Goal: Task Accomplishment & Management: Manage account settings

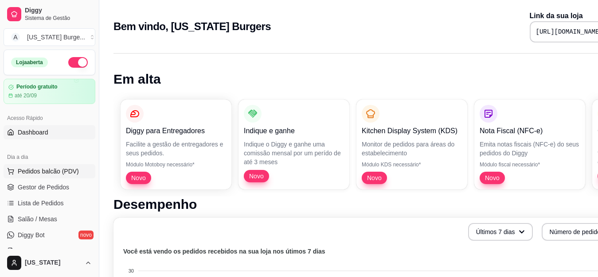
click at [29, 171] on span "Pedidos balcão (PDV)" at bounding box center [48, 171] width 61 height 9
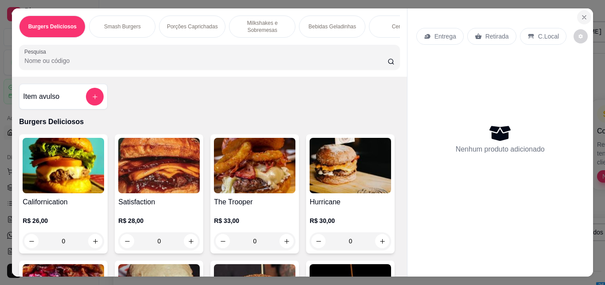
click at [581, 14] on icon "Close" at bounding box center [584, 17] width 7 height 7
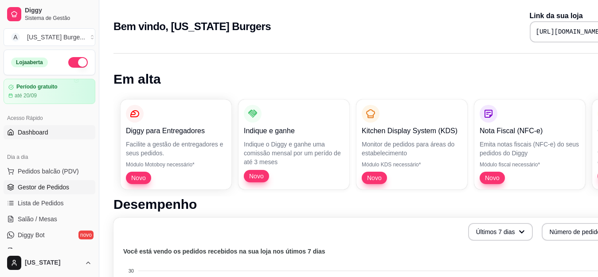
click at [36, 187] on span "Gestor de Pedidos" at bounding box center [43, 187] width 51 height 9
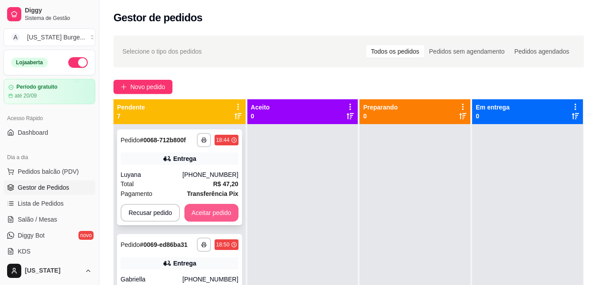
click at [211, 221] on button "Aceitar pedido" at bounding box center [211, 213] width 54 height 18
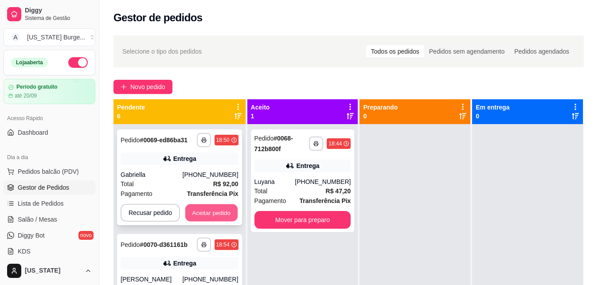
click at [207, 221] on button "Aceitar pedido" at bounding box center [211, 212] width 52 height 17
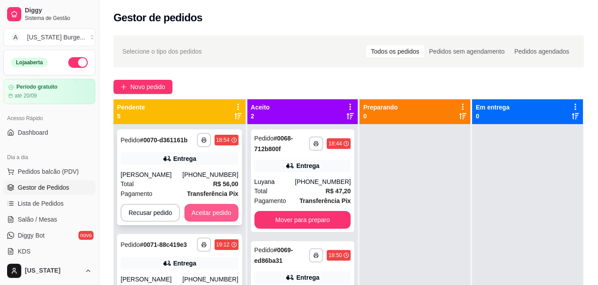
click at [201, 221] on button "Aceitar pedido" at bounding box center [211, 213] width 54 height 18
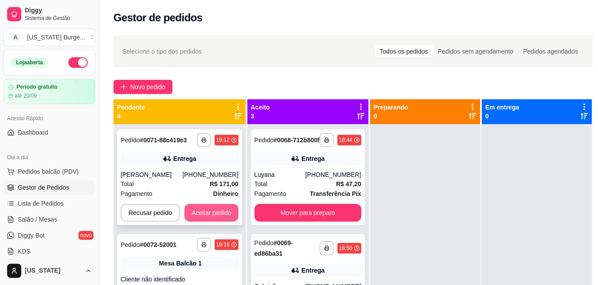
click at [200, 221] on button "Aceitar pedido" at bounding box center [211, 213] width 54 height 18
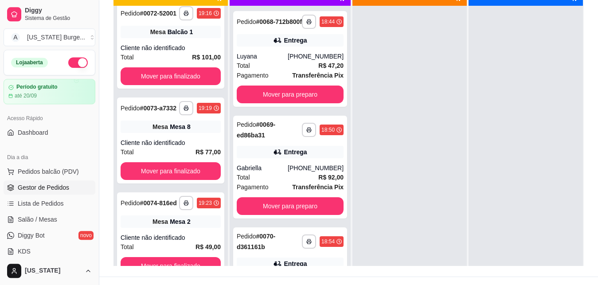
scroll to position [135, 0]
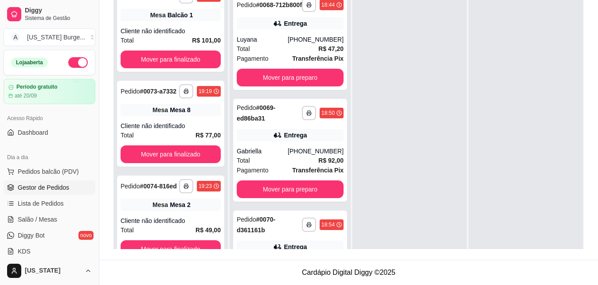
click at [220, 120] on div "**********" at bounding box center [170, 131] width 114 height 285
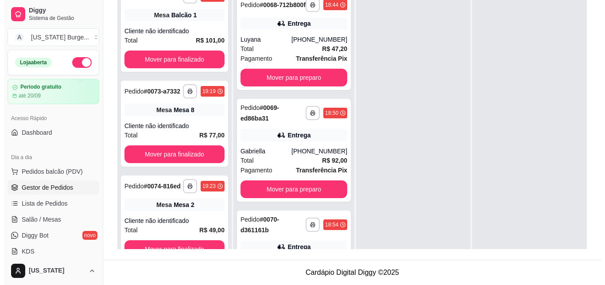
scroll to position [0, 0]
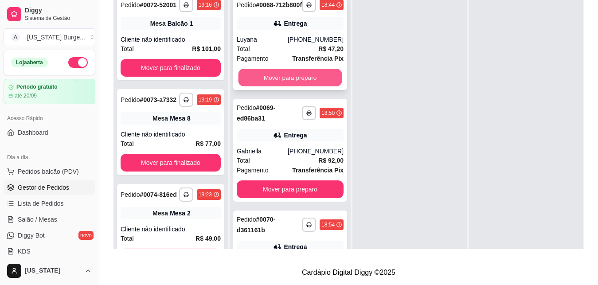
click at [293, 83] on button "Mover para preparo" at bounding box center [290, 77] width 104 height 17
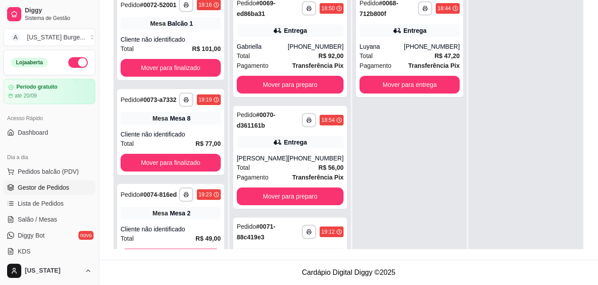
click at [293, 83] on button "Mover para preparo" at bounding box center [290, 85] width 107 height 18
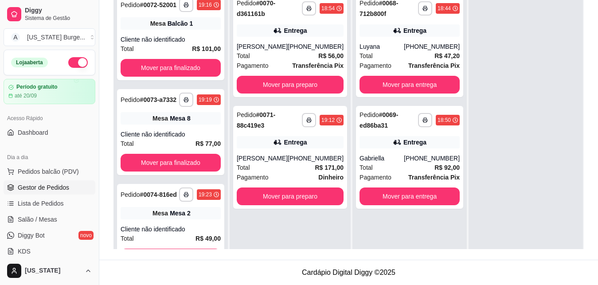
click at [293, 83] on div "**********" at bounding box center [290, 45] width 114 height 103
click at [303, 93] on button "Mover para preparo" at bounding box center [290, 84] width 104 height 17
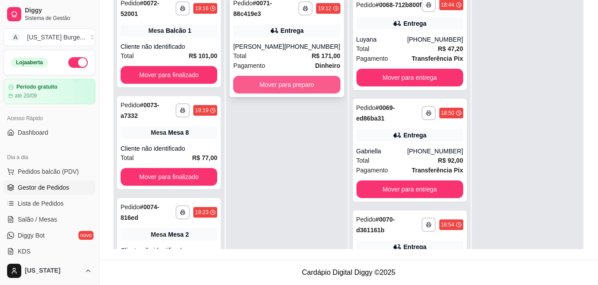
click at [303, 84] on button "Mover para preparo" at bounding box center [286, 85] width 107 height 18
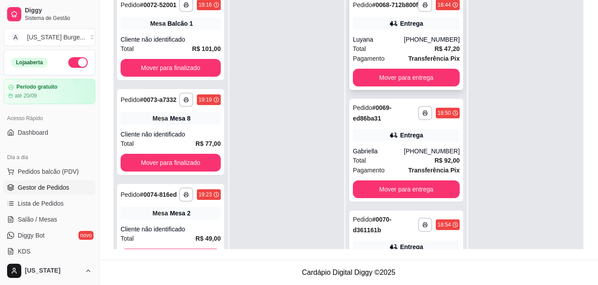
click at [380, 54] on div "Total R$ 47,20" at bounding box center [406, 49] width 107 height 10
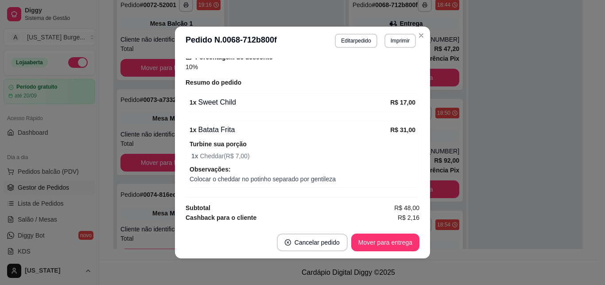
scroll to position [315, 0]
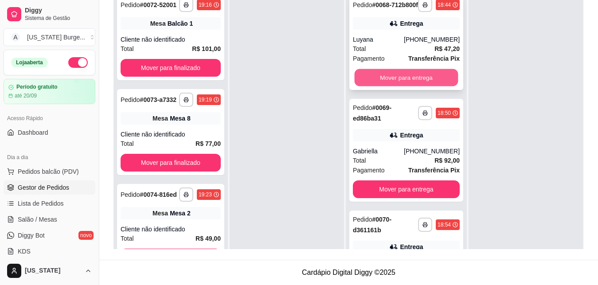
click at [413, 84] on button "Mover para entrega" at bounding box center [406, 77] width 104 height 17
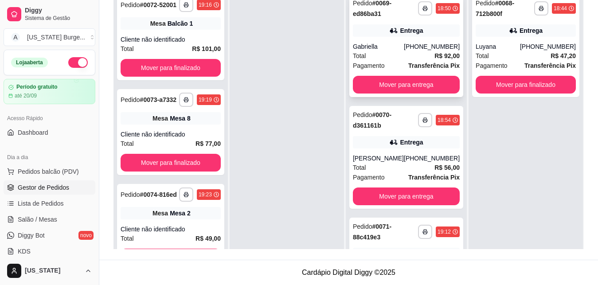
click at [390, 38] on div "**********" at bounding box center [406, 45] width 114 height 103
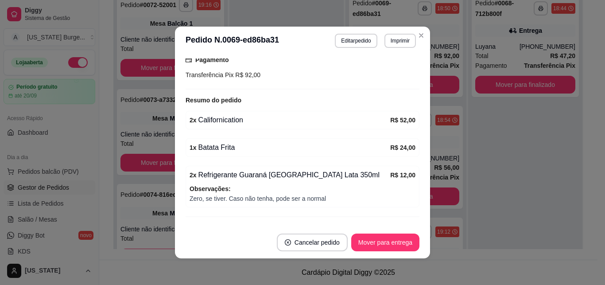
scroll to position [241, 0]
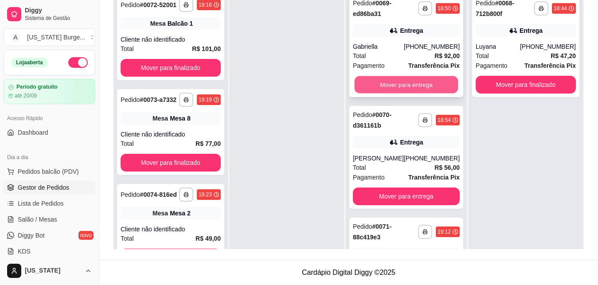
click at [415, 87] on button "Mover para entrega" at bounding box center [406, 84] width 104 height 17
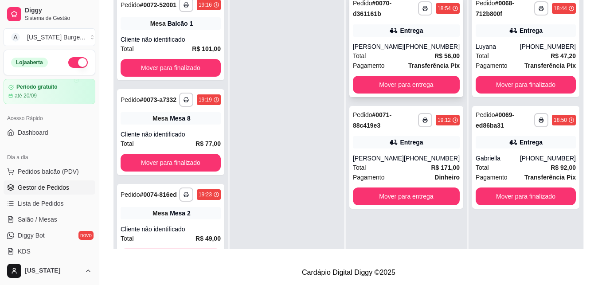
click at [404, 43] on div "[PERSON_NAME]" at bounding box center [378, 46] width 51 height 9
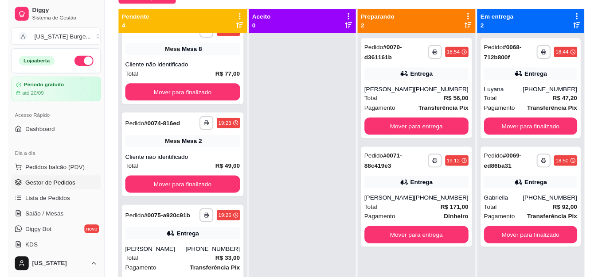
scroll to position [32, 0]
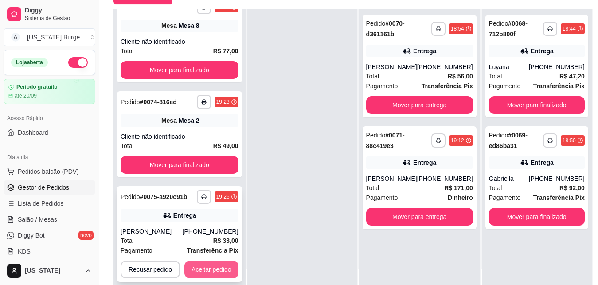
click at [203, 263] on button "Aceitar pedido" at bounding box center [211, 269] width 54 height 18
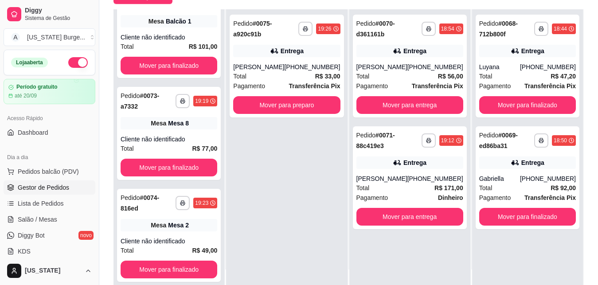
scroll to position [25, 0]
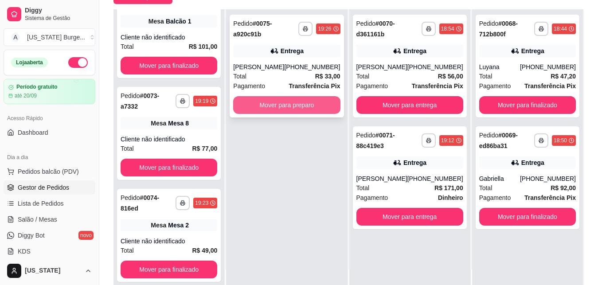
click at [300, 107] on button "Mover para preparo" at bounding box center [286, 105] width 107 height 18
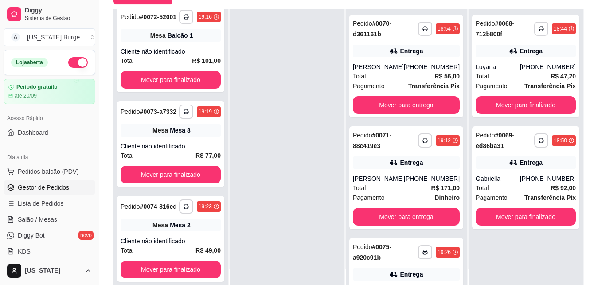
scroll to position [0, 0]
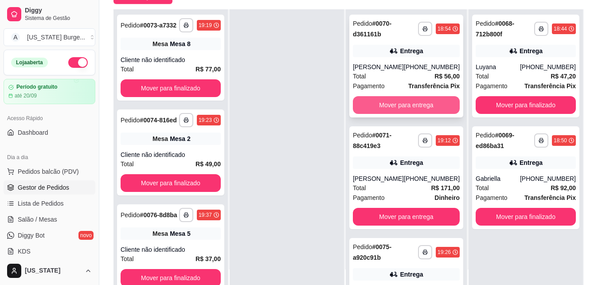
click at [403, 114] on button "Mover para entrega" at bounding box center [406, 105] width 107 height 18
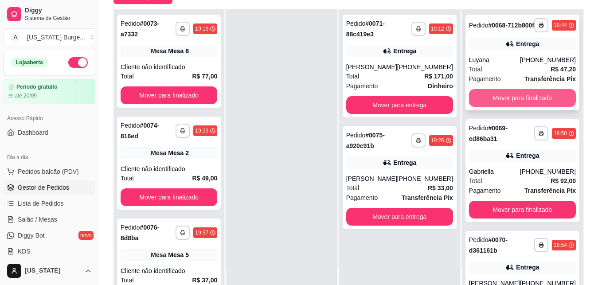
click at [499, 105] on button "Mover para finalizado" at bounding box center [522, 98] width 107 height 18
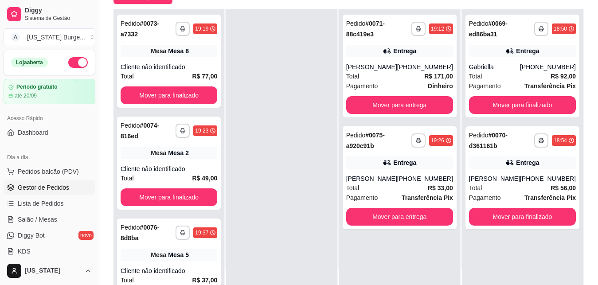
click at [498, 107] on button "Mover para finalizado" at bounding box center [522, 105] width 107 height 18
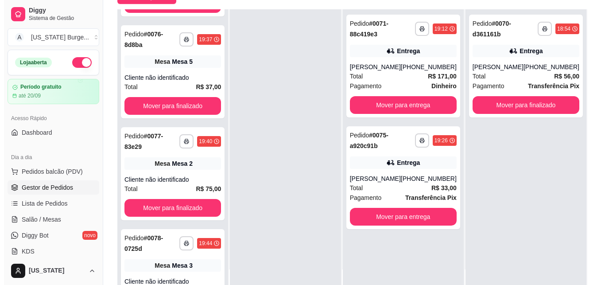
scroll to position [233, 0]
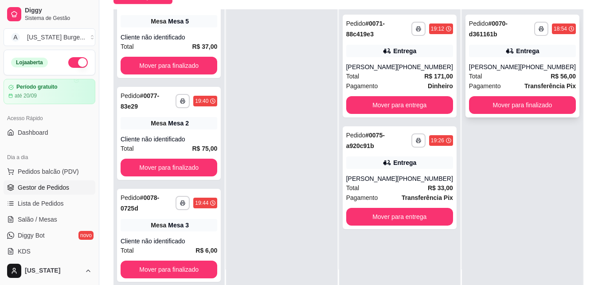
click at [491, 81] on div "Total R$ 56,00" at bounding box center [522, 76] width 107 height 10
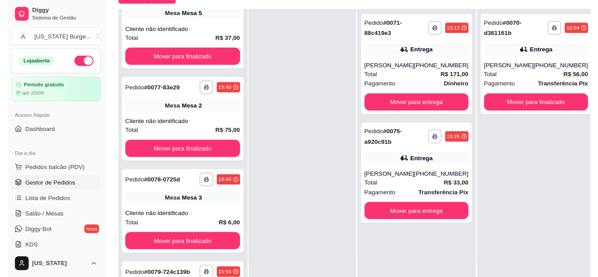
scroll to position [310, 0]
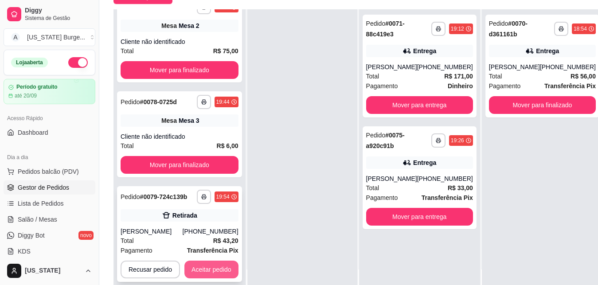
click at [200, 270] on button "Aceitar pedido" at bounding box center [211, 269] width 54 height 18
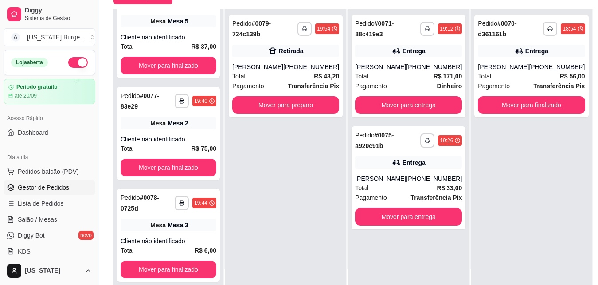
scroll to position [233, 0]
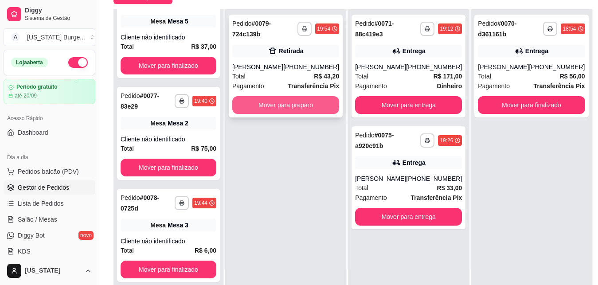
click at [281, 107] on button "Mover para preparo" at bounding box center [285, 105] width 107 height 18
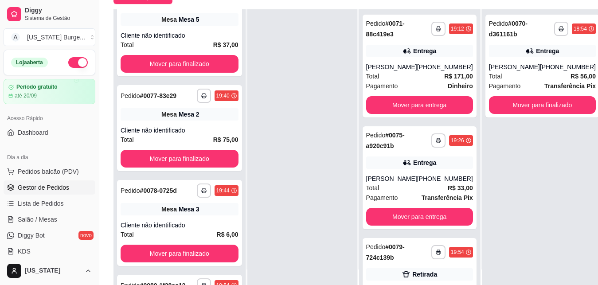
scroll to position [303, 0]
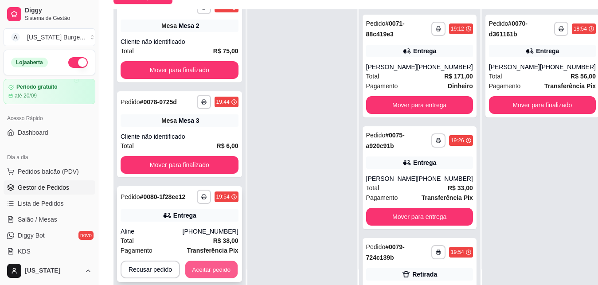
click at [207, 265] on button "Aceitar pedido" at bounding box center [211, 269] width 52 height 17
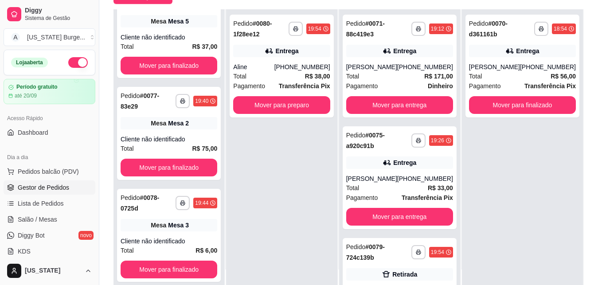
scroll to position [233, 0]
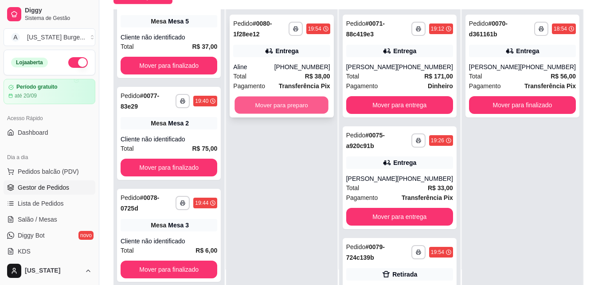
click at [314, 106] on button "Mover para preparo" at bounding box center [282, 105] width 94 height 17
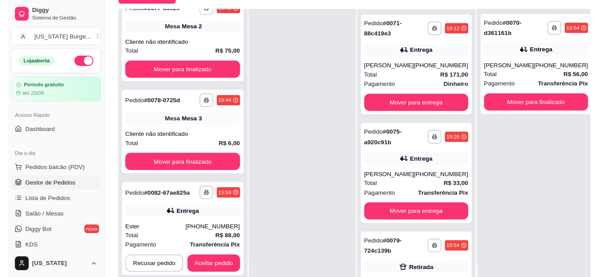
scroll to position [310, 0]
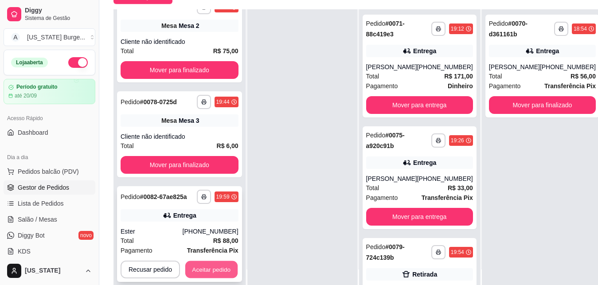
click at [202, 272] on button "Aceitar pedido" at bounding box center [211, 269] width 52 height 17
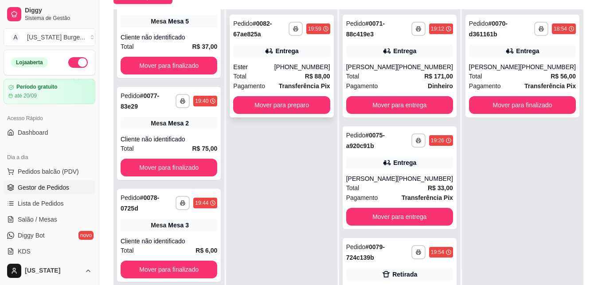
scroll to position [233, 0]
click at [304, 107] on button "Mover para preparo" at bounding box center [281, 105] width 97 height 18
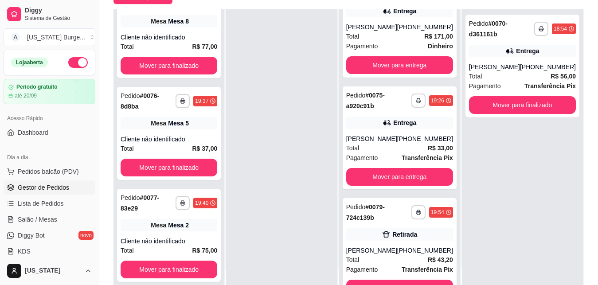
scroll to position [0, 0]
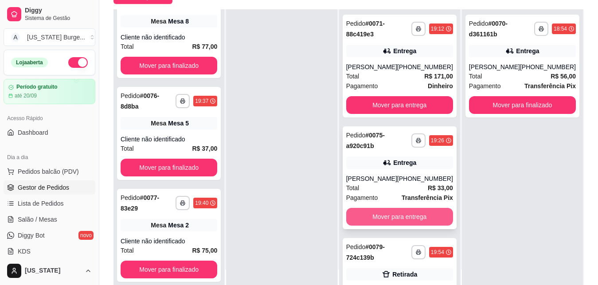
click at [412, 214] on button "Mover para entrega" at bounding box center [399, 217] width 107 height 18
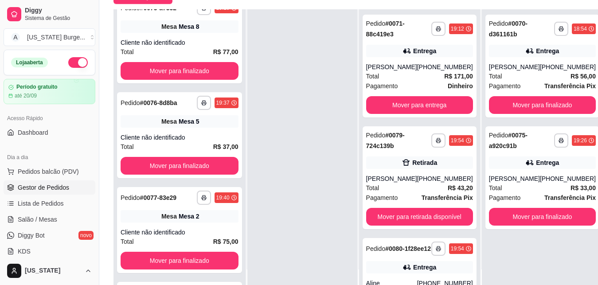
scroll to position [113, 0]
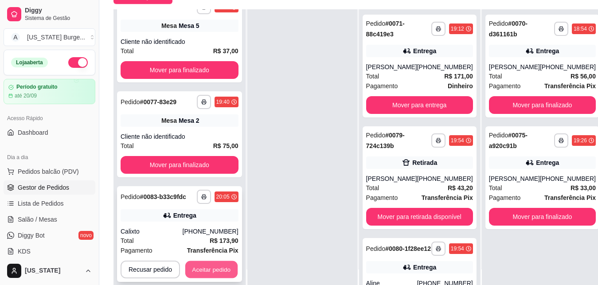
click at [209, 274] on button "Aceitar pedido" at bounding box center [211, 269] width 52 height 17
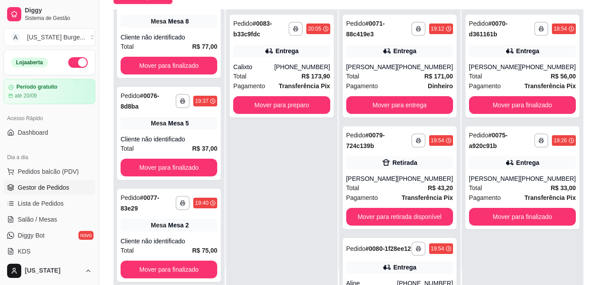
scroll to position [30, 0]
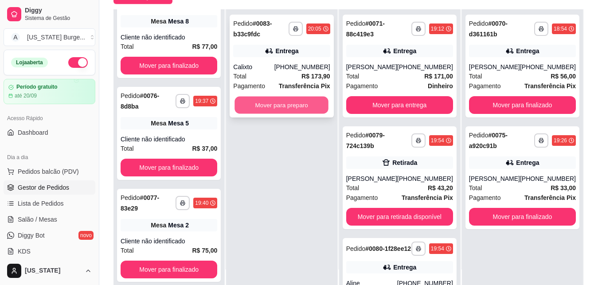
click at [306, 102] on button "Mover para preparo" at bounding box center [282, 105] width 94 height 17
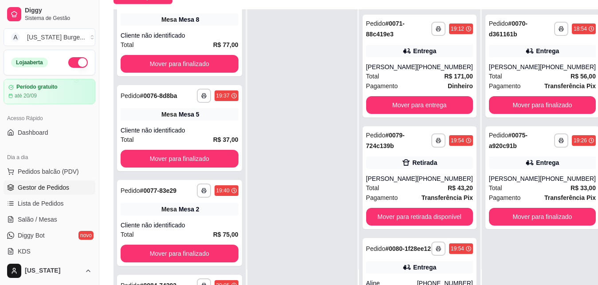
scroll to position [208, 0]
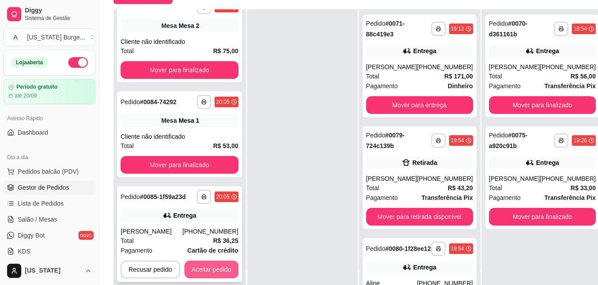
click at [217, 271] on button "Aceitar pedido" at bounding box center [211, 269] width 54 height 18
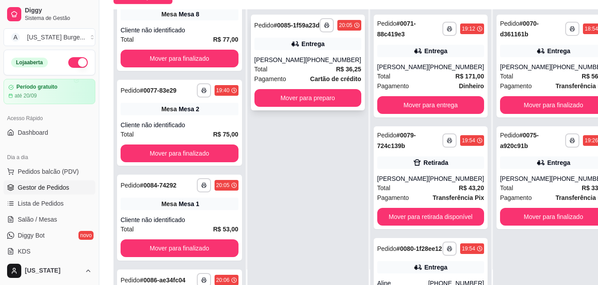
scroll to position [24, 0]
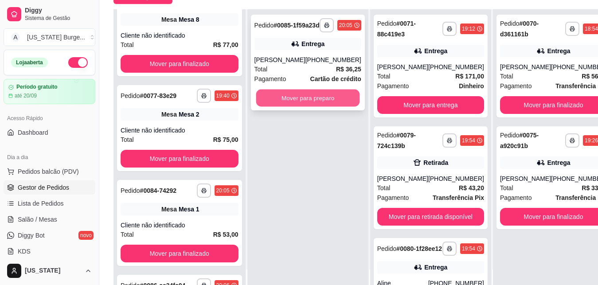
click at [292, 107] on button "Mover para preparo" at bounding box center [308, 97] width 104 height 17
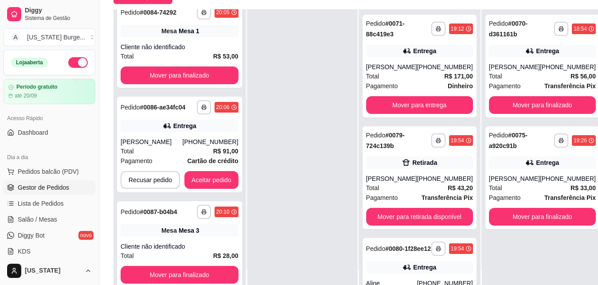
scroll to position [208, 0]
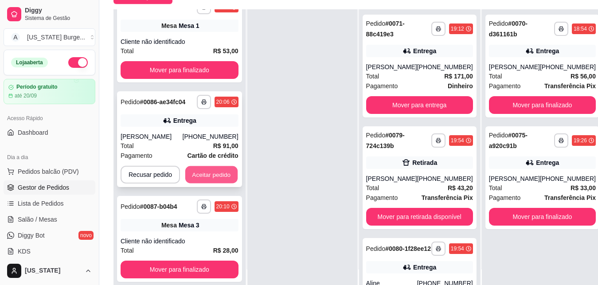
click at [208, 176] on button "Aceitar pedido" at bounding box center [211, 174] width 52 height 17
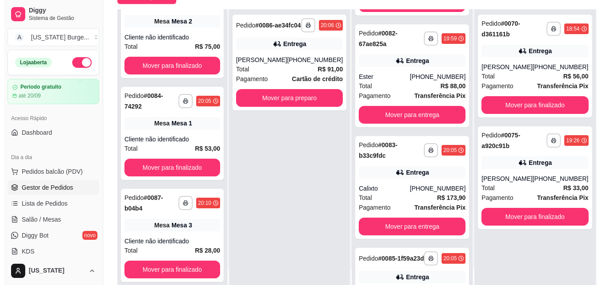
scroll to position [319, 0]
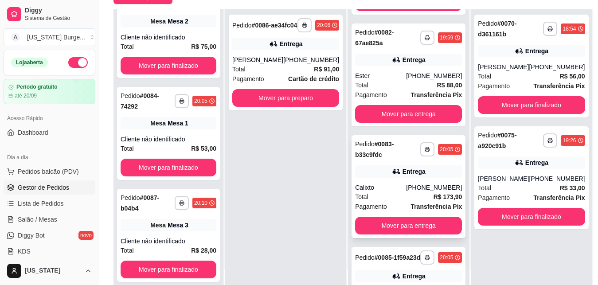
click at [366, 158] on strong "# 0083-b33c9fdc" at bounding box center [374, 149] width 39 height 18
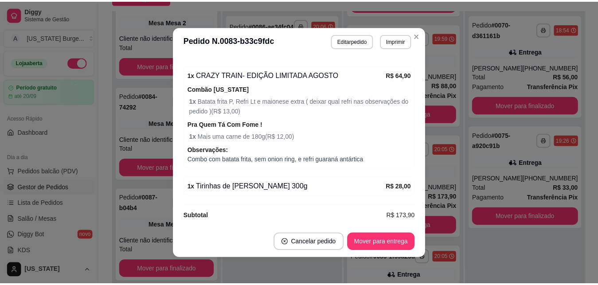
scroll to position [509, 0]
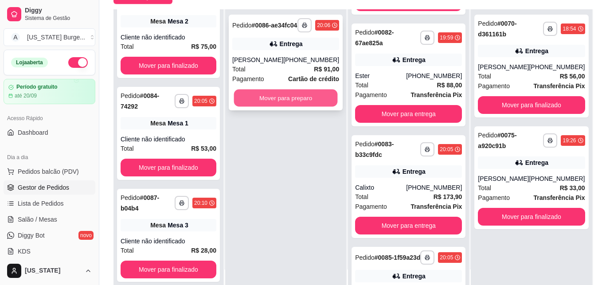
click at [296, 107] on button "Mover para preparo" at bounding box center [286, 97] width 104 height 17
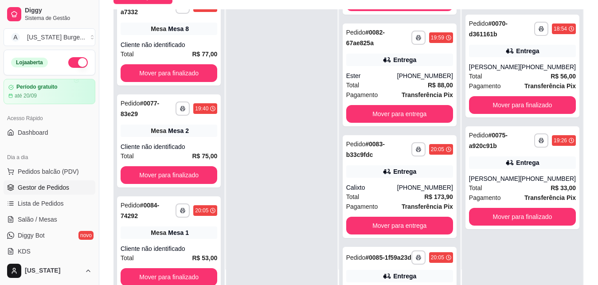
scroll to position [0, 0]
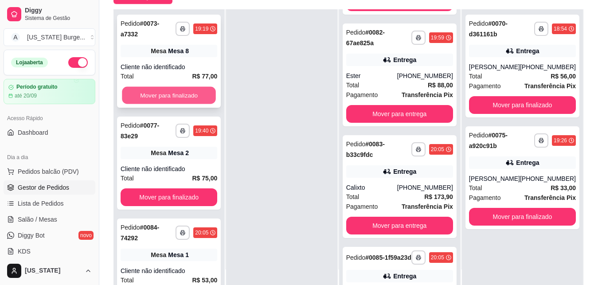
click at [169, 93] on button "Mover para finalizado" at bounding box center [169, 95] width 94 height 17
click at [169, 93] on button "Mover para finalizado" at bounding box center [168, 95] width 97 height 18
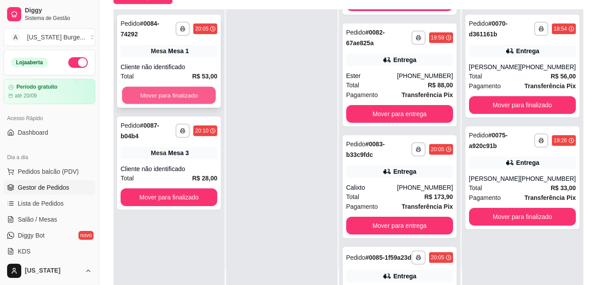
click at [169, 93] on button "Mover para finalizado" at bounding box center [169, 95] width 94 height 17
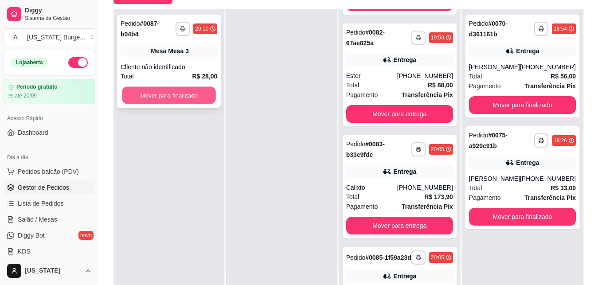
click at [170, 92] on button "Mover para finalizado" at bounding box center [169, 95] width 94 height 17
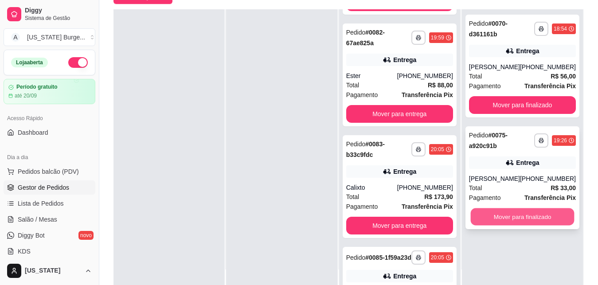
click at [495, 225] on button "Mover para finalizado" at bounding box center [522, 216] width 104 height 17
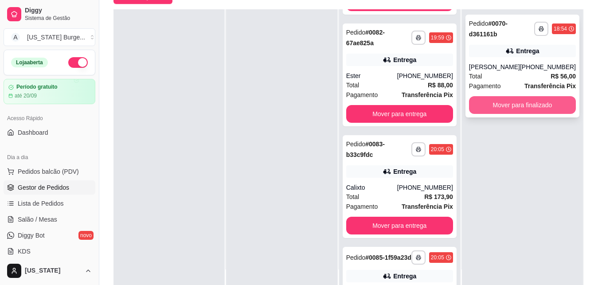
click at [507, 114] on button "Mover para finalizado" at bounding box center [522, 105] width 107 height 18
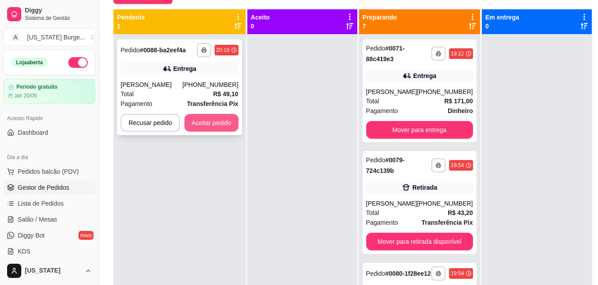
click at [205, 127] on button "Aceitar pedido" at bounding box center [211, 123] width 54 height 18
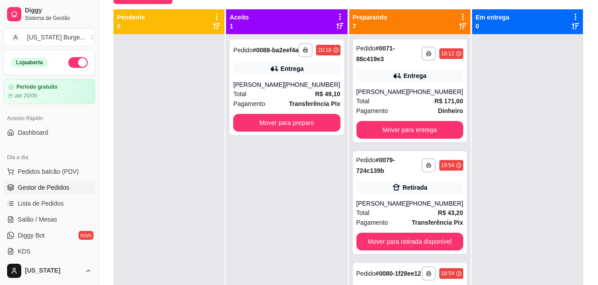
drag, startPoint x: 448, startPoint y: 107, endPoint x: 449, endPoint y: 131, distance: 24.4
click at [449, 134] on div "**********" at bounding box center [409, 176] width 121 height 285
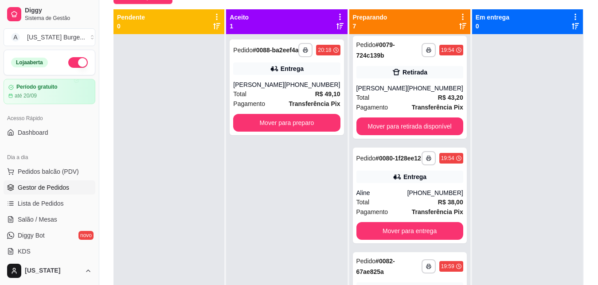
scroll to position [116, 0]
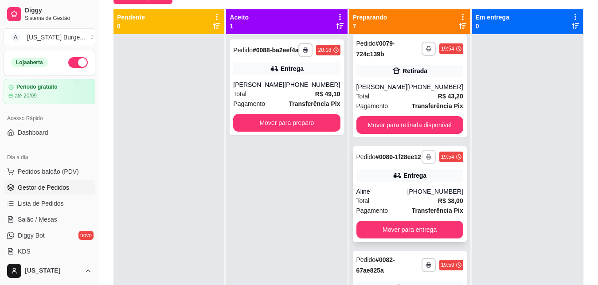
click at [421, 164] on button "button" at bounding box center [428, 157] width 14 height 14
click at [395, 186] on button "IMPRESSORA" at bounding box center [388, 191] width 62 height 14
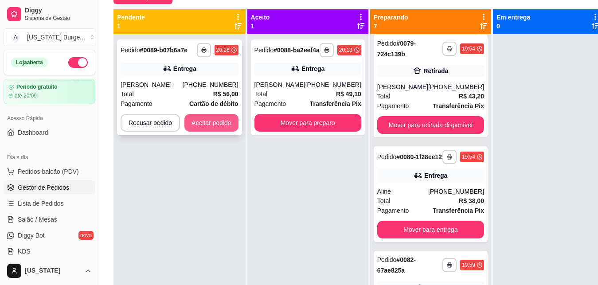
click at [219, 126] on button "Aceitar pedido" at bounding box center [211, 123] width 54 height 18
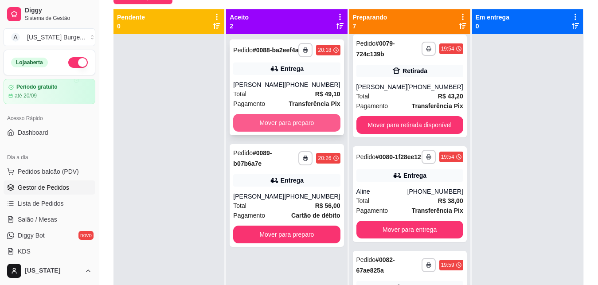
click at [278, 135] on div "**********" at bounding box center [286, 87] width 114 height 96
click at [308, 132] on button "Mover para preparo" at bounding box center [286, 123] width 107 height 18
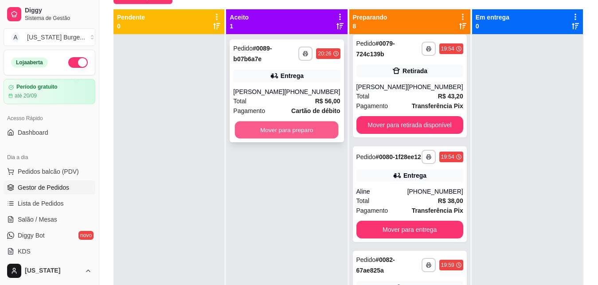
click at [301, 139] on button "Mover para preparo" at bounding box center [287, 129] width 104 height 17
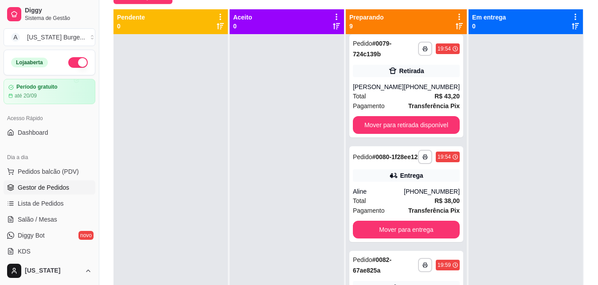
scroll to position [0, 0]
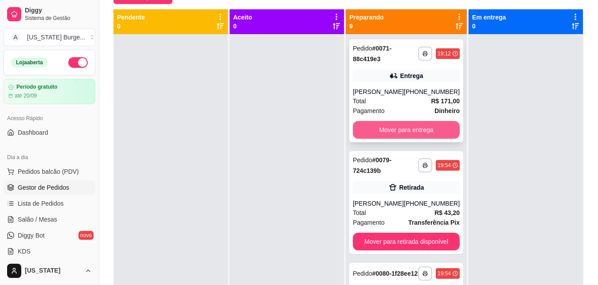
click at [384, 132] on button "Mover para entrega" at bounding box center [406, 130] width 107 height 18
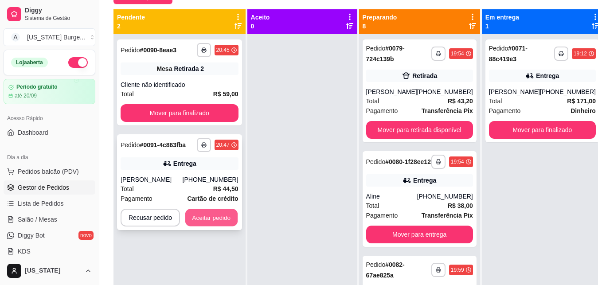
click at [218, 215] on button "Aceitar pedido" at bounding box center [211, 217] width 52 height 17
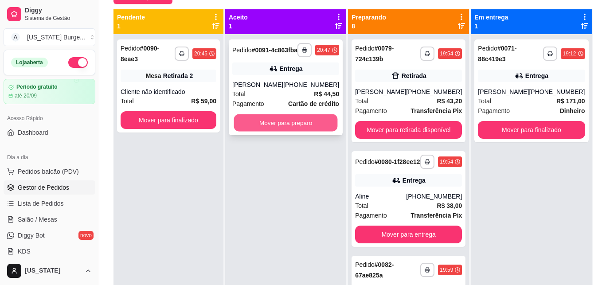
click at [281, 132] on button "Mover para preparo" at bounding box center [286, 122] width 104 height 17
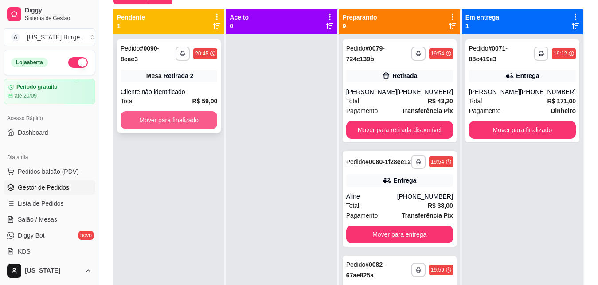
drag, startPoint x: 200, startPoint y: 139, endPoint x: 183, endPoint y: 120, distance: 24.8
click at [183, 120] on button "Mover para finalizado" at bounding box center [169, 120] width 94 height 17
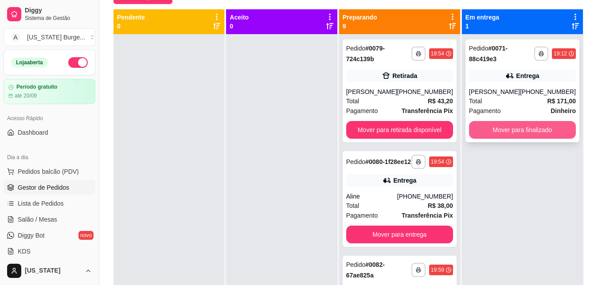
click at [509, 132] on button "Mover para finalizado" at bounding box center [522, 130] width 107 height 18
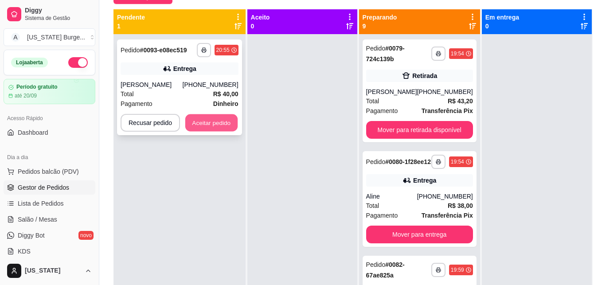
click at [211, 132] on button "Aceitar pedido" at bounding box center [211, 122] width 52 height 17
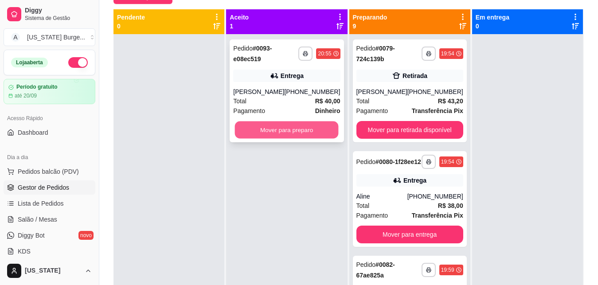
click at [278, 136] on button "Mover para preparo" at bounding box center [287, 129] width 104 height 17
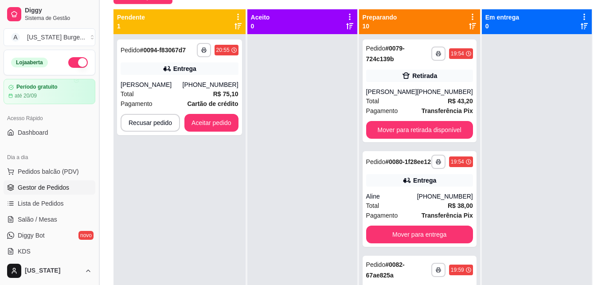
drag, startPoint x: 97, startPoint y: 104, endPoint x: 99, endPoint y: 127, distance: 23.1
click at [99, 127] on button "Toggle Sidebar" at bounding box center [98, 142] width 7 height 285
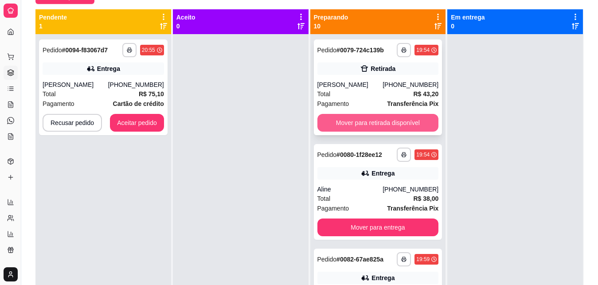
click at [347, 124] on button "Mover para retirada disponível" at bounding box center [377, 123] width 121 height 18
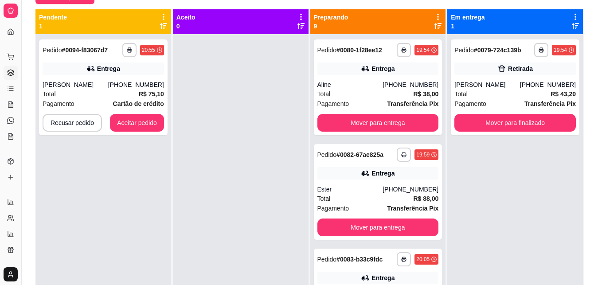
click at [20, 155] on button "Toggle Sidebar" at bounding box center [20, 142] width 7 height 285
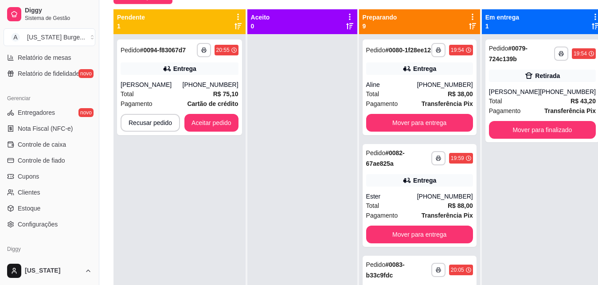
scroll to position [321, 0]
click at [40, 205] on link "Estoque" at bounding box center [50, 207] width 92 height 14
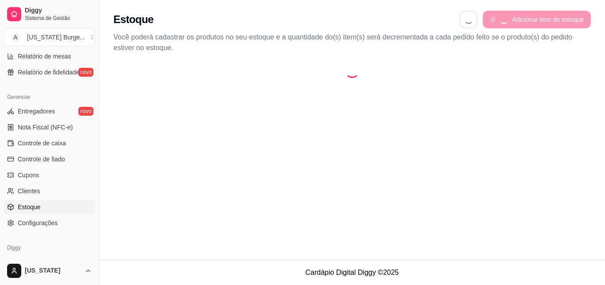
select select "QUANTITY_ORDER"
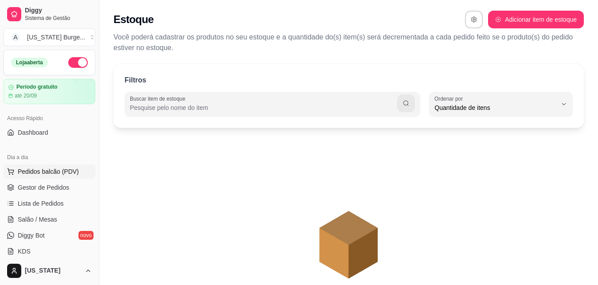
click at [39, 175] on span "Pedidos balcão (PDV)" at bounding box center [48, 171] width 61 height 9
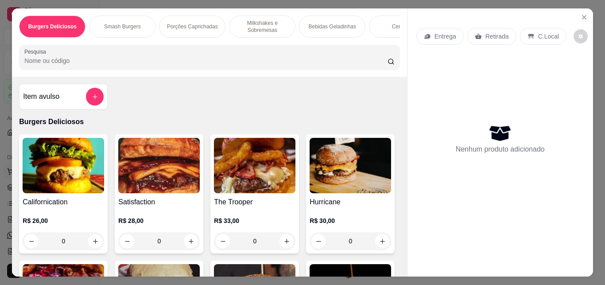
click at [39, 187] on img at bounding box center [64, 165] width 82 height 55
click at [581, 14] on icon "Close" at bounding box center [584, 17] width 7 height 7
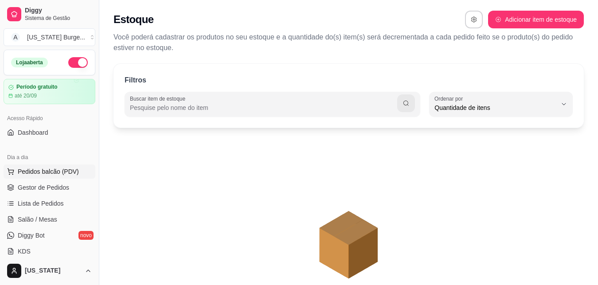
click at [50, 176] on button "Pedidos balcão (PDV)" at bounding box center [50, 171] width 92 height 14
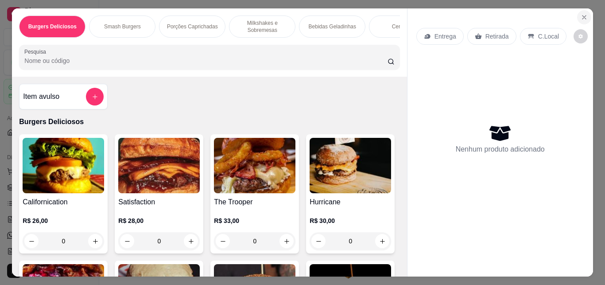
click at [581, 14] on icon "Close" at bounding box center [584, 17] width 7 height 7
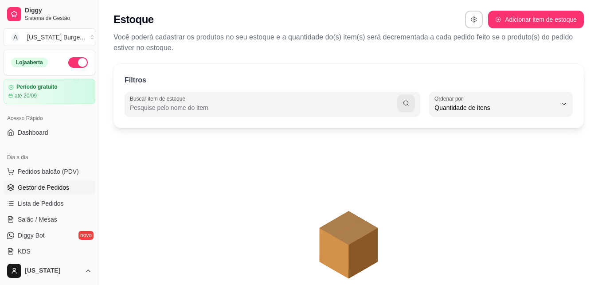
click at [61, 189] on span "Gestor de Pedidos" at bounding box center [43, 187] width 51 height 9
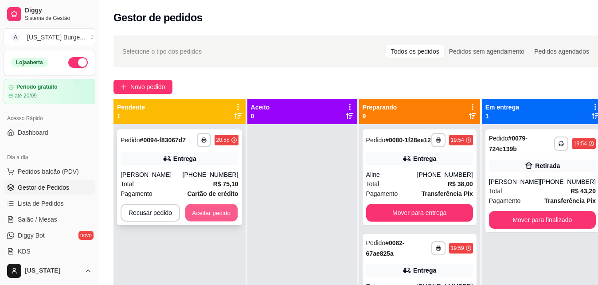
click at [214, 209] on button "Aceitar pedido" at bounding box center [211, 212] width 52 height 17
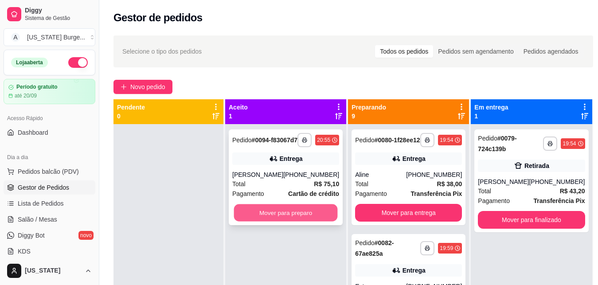
click at [265, 221] on button "Mover para preparo" at bounding box center [286, 212] width 104 height 17
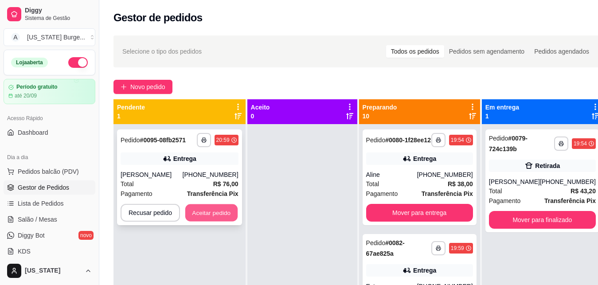
click at [225, 210] on button "Aceitar pedido" at bounding box center [211, 212] width 52 height 17
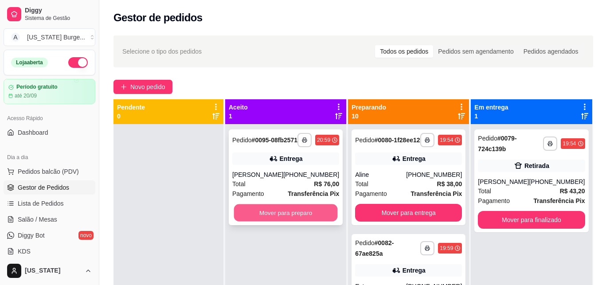
click at [286, 220] on button "Mover para preparo" at bounding box center [286, 212] width 104 height 17
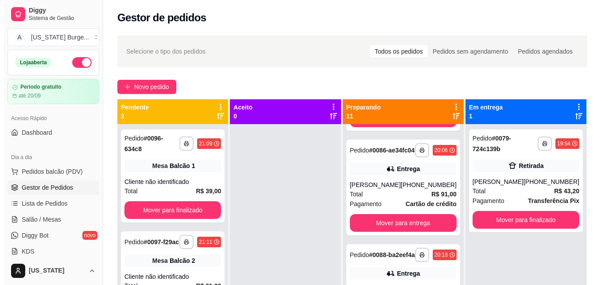
scroll to position [424, 0]
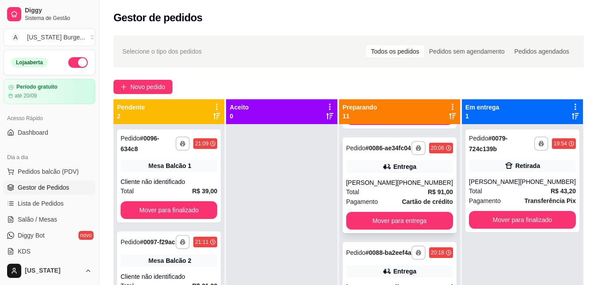
click at [378, 197] on div "**********" at bounding box center [399, 185] width 114 height 96
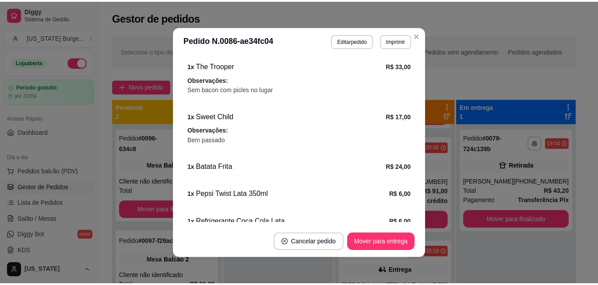
scroll to position [294, 0]
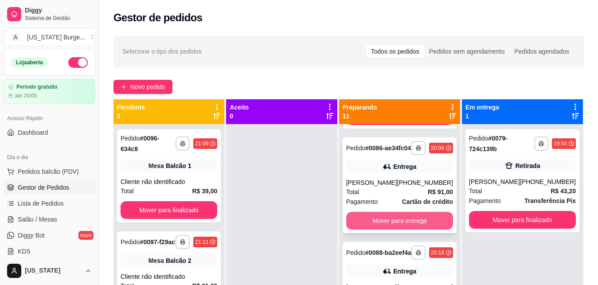
click at [376, 229] on button "Mover para entrega" at bounding box center [399, 221] width 107 height 18
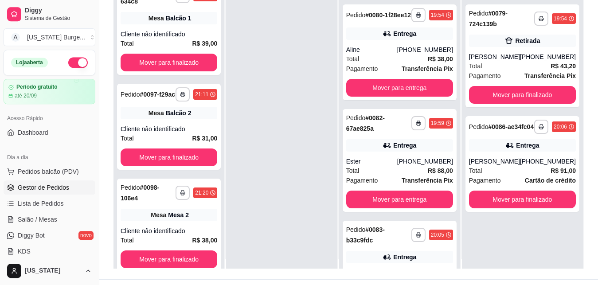
scroll to position [0, 0]
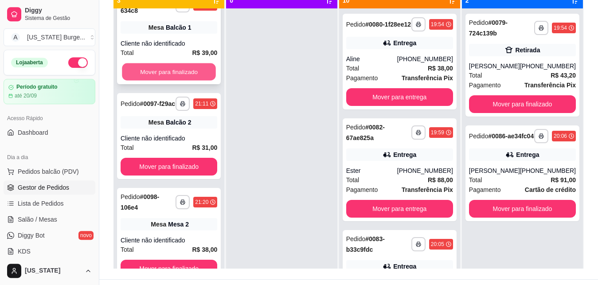
click at [186, 63] on button "Mover para finalizado" at bounding box center [169, 71] width 94 height 17
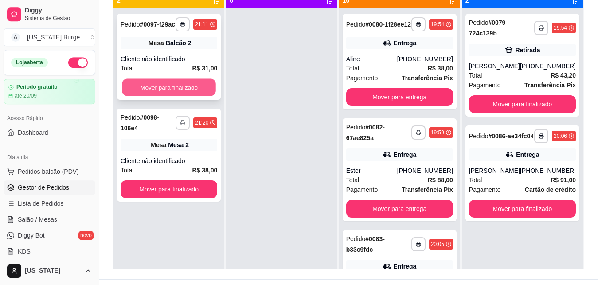
click at [202, 85] on button "Mover para finalizado" at bounding box center [169, 87] width 94 height 17
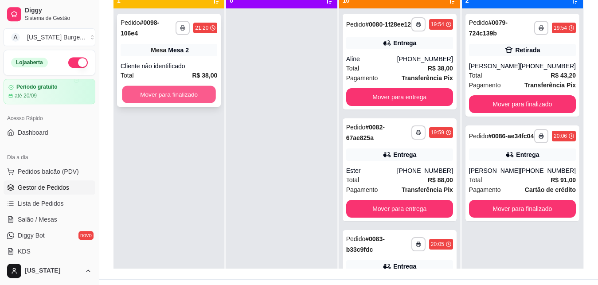
click at [202, 89] on button "Mover para finalizado" at bounding box center [169, 94] width 94 height 17
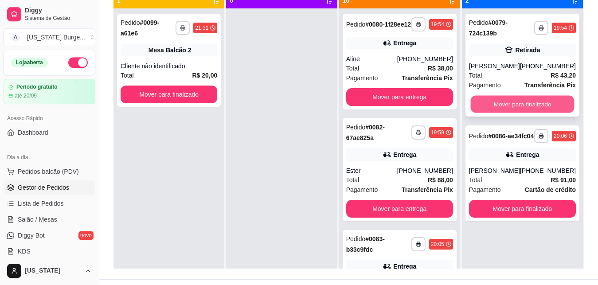
click at [510, 101] on button "Mover para finalizado" at bounding box center [522, 104] width 104 height 17
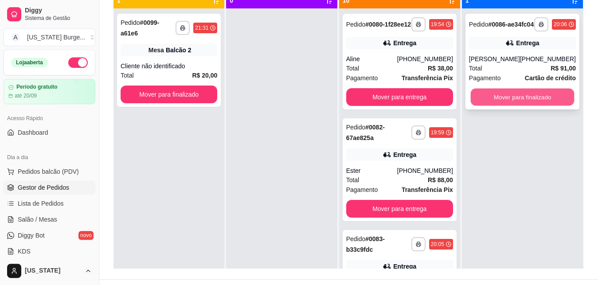
click at [508, 106] on button "Mover para finalizado" at bounding box center [522, 97] width 104 height 17
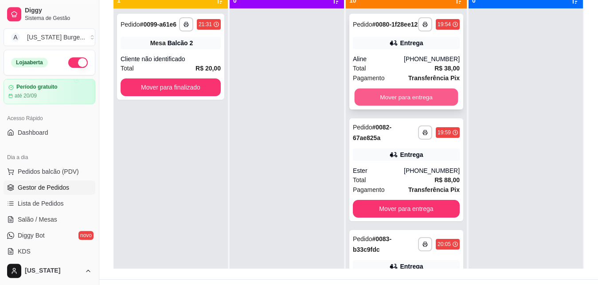
click at [423, 103] on button "Mover para entrega" at bounding box center [406, 97] width 104 height 17
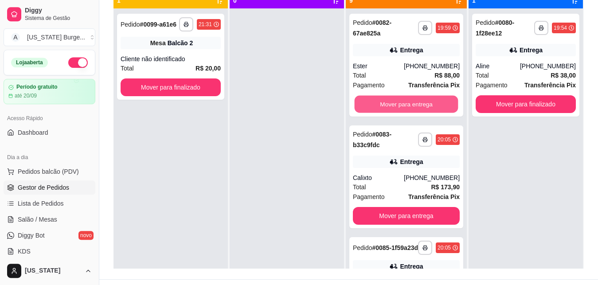
click at [423, 103] on button "Mover para entrega" at bounding box center [406, 104] width 104 height 17
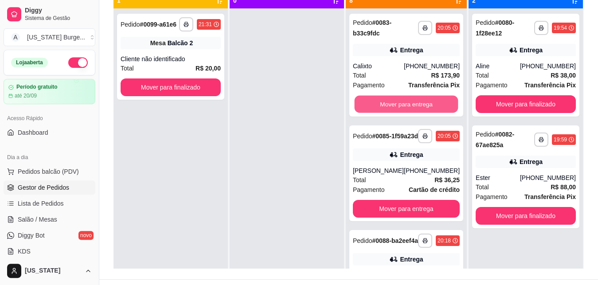
click at [423, 103] on button "Mover para entrega" at bounding box center [406, 104] width 104 height 17
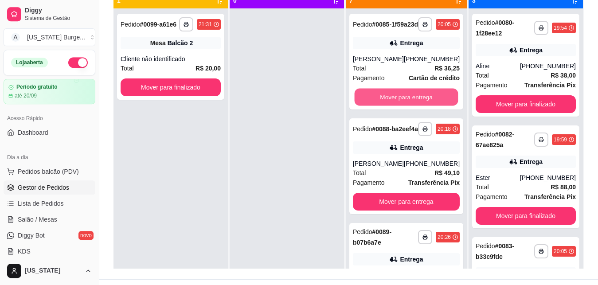
click at [423, 103] on button "Mover para entrega" at bounding box center [406, 97] width 104 height 17
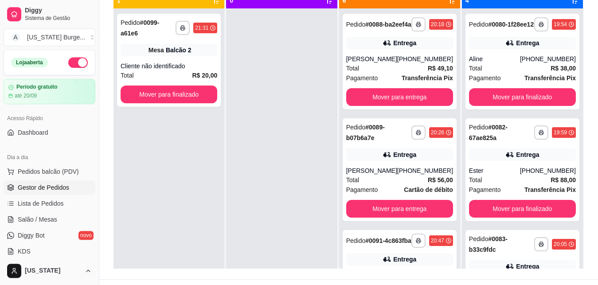
click at [423, 103] on button "Mover para entrega" at bounding box center [399, 97] width 107 height 18
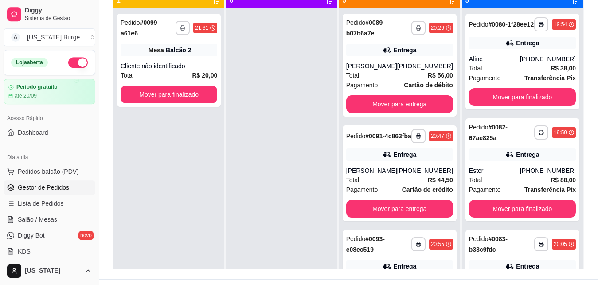
click at [423, 103] on div "**********" at bounding box center [399, 65] width 114 height 103
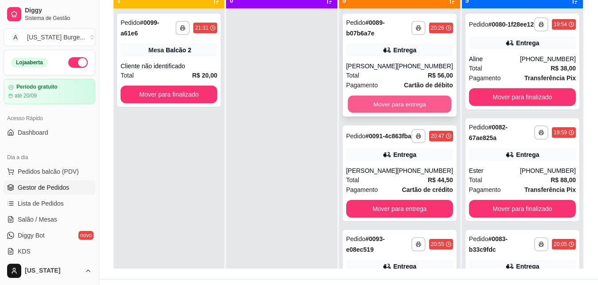
click at [394, 113] on button "Mover para entrega" at bounding box center [399, 104] width 104 height 17
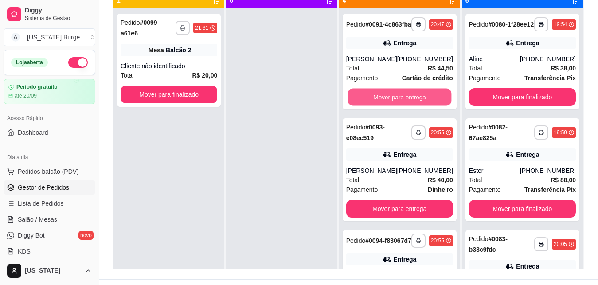
click at [394, 106] on button "Mover para entrega" at bounding box center [399, 97] width 104 height 17
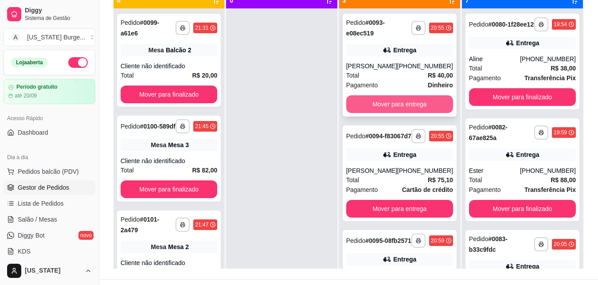
click at [409, 113] on button "Mover para entrega" at bounding box center [399, 104] width 107 height 18
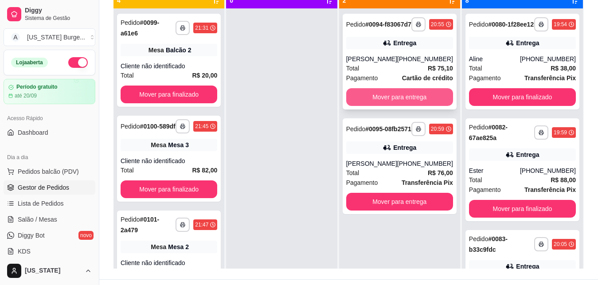
click at [400, 102] on button "Mover para entrega" at bounding box center [399, 97] width 107 height 18
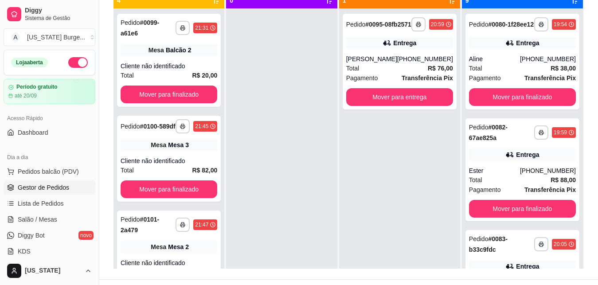
click at [400, 102] on button "Mover para entrega" at bounding box center [399, 97] width 107 height 18
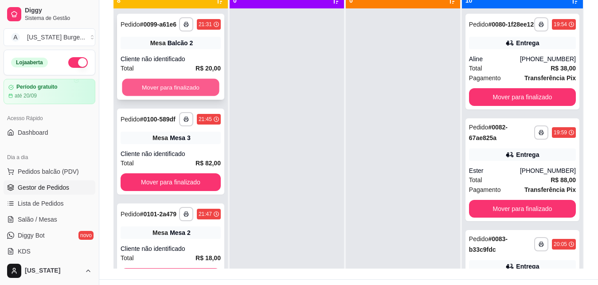
click at [188, 96] on button "Mover para finalizado" at bounding box center [170, 87] width 97 height 17
click at [187, 96] on button "Mover para finalizado" at bounding box center [170, 87] width 97 height 17
click at [185, 96] on button "Mover para finalizado" at bounding box center [170, 87] width 97 height 17
click at [186, 96] on button "Mover para finalizado" at bounding box center [170, 87] width 97 height 17
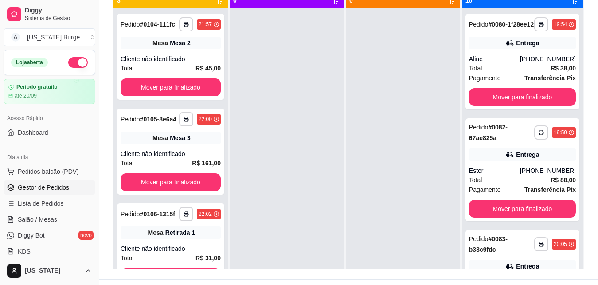
click at [186, 96] on button "Mover para finalizado" at bounding box center [170, 87] width 100 height 18
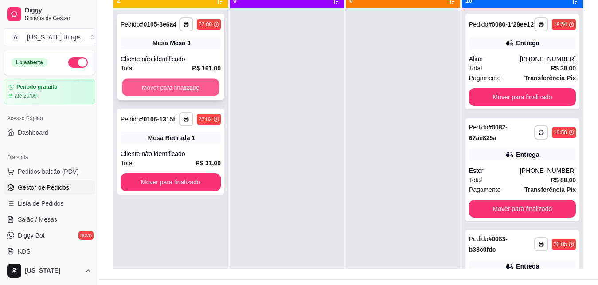
click at [186, 86] on button "Mover para finalizado" at bounding box center [170, 87] width 97 height 17
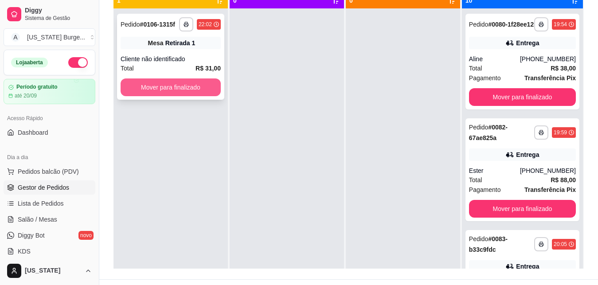
click at [186, 90] on button "Mover para finalizado" at bounding box center [170, 87] width 100 height 18
click at [185, 93] on button "Mover para finalizado" at bounding box center [170, 87] width 97 height 17
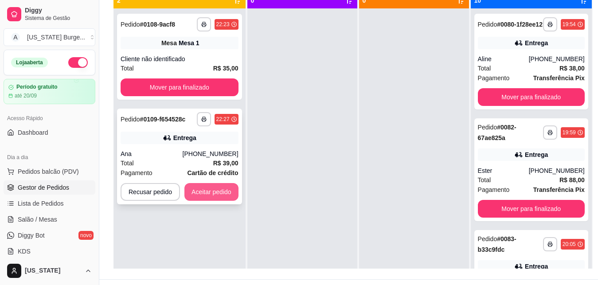
click at [210, 198] on button "Aceitar pedido" at bounding box center [211, 192] width 54 height 18
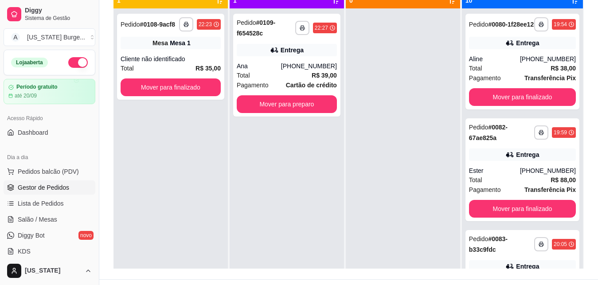
click at [77, 61] on button "button" at bounding box center [77, 62] width 19 height 11
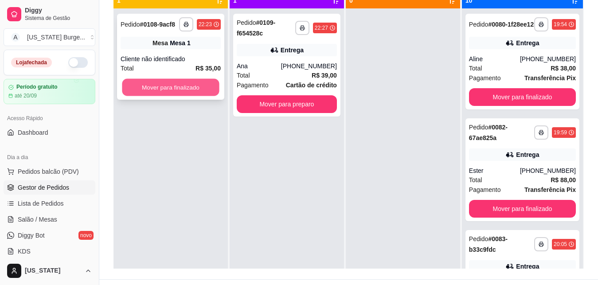
click at [160, 85] on button "Mover para finalizado" at bounding box center [170, 87] width 97 height 17
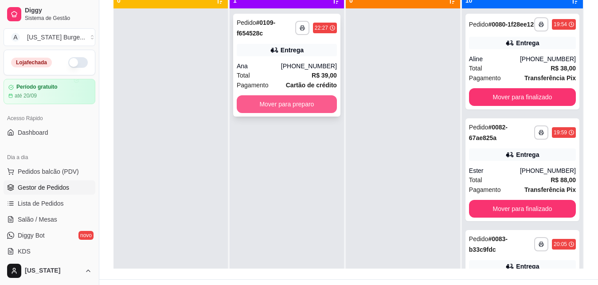
click at [285, 104] on button "Mover para preparo" at bounding box center [287, 104] width 100 height 18
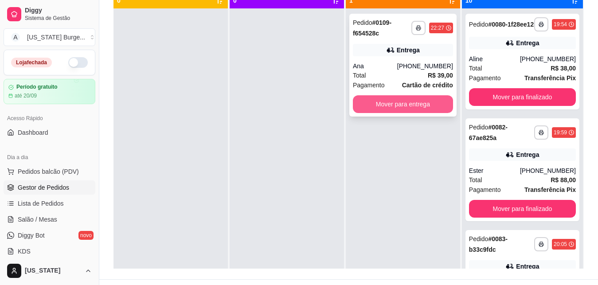
click at [377, 104] on button "Mover para entrega" at bounding box center [403, 104] width 100 height 18
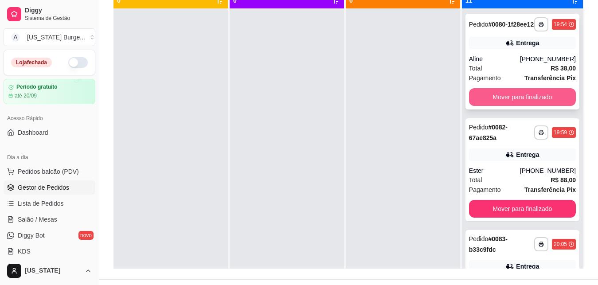
click at [494, 106] on button "Mover para finalizado" at bounding box center [522, 97] width 107 height 18
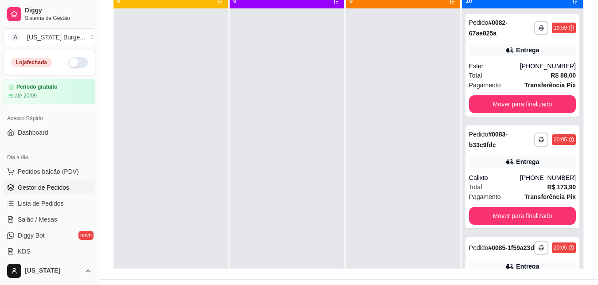
click at [494, 106] on button "Mover para finalizado" at bounding box center [522, 104] width 107 height 18
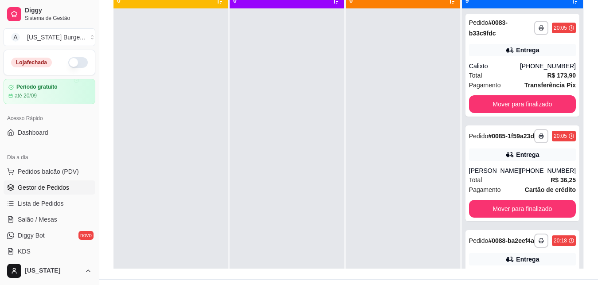
click at [494, 106] on button "Mover para finalizado" at bounding box center [522, 104] width 107 height 18
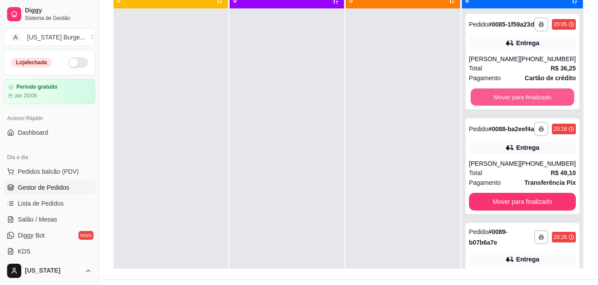
click at [494, 106] on button "Mover para finalizado" at bounding box center [522, 97] width 104 height 17
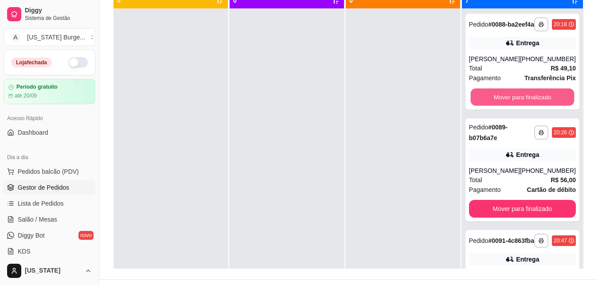
click at [494, 106] on button "Mover para finalizado" at bounding box center [522, 97] width 104 height 17
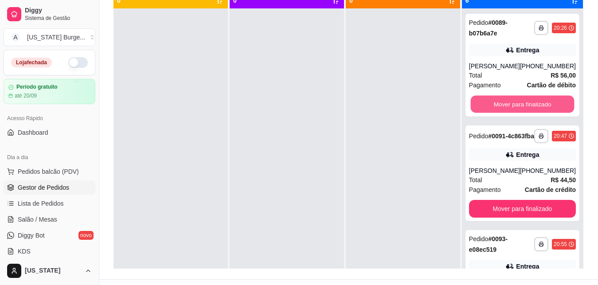
click at [494, 106] on button "Mover para finalizado" at bounding box center [522, 104] width 104 height 17
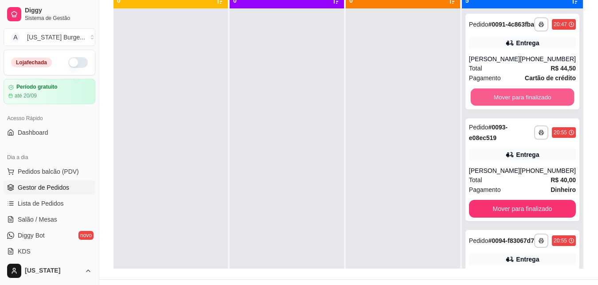
click at [494, 106] on button "Mover para finalizado" at bounding box center [522, 97] width 104 height 17
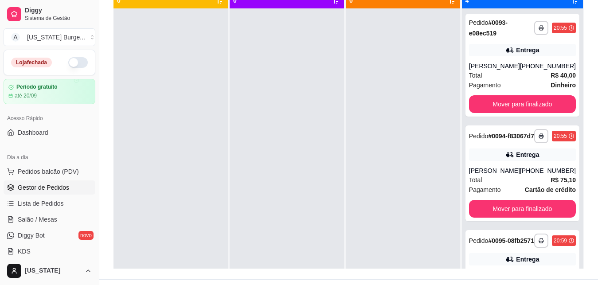
click at [494, 106] on button "Mover para finalizado" at bounding box center [522, 104] width 107 height 18
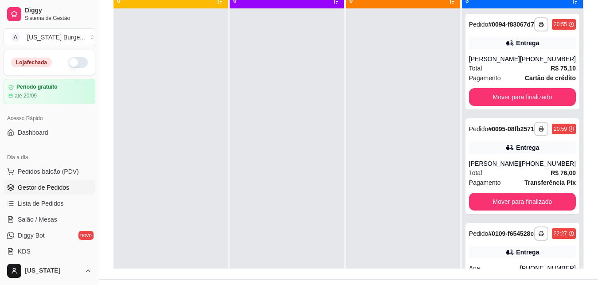
click at [494, 106] on button "Mover para finalizado" at bounding box center [522, 97] width 107 height 18
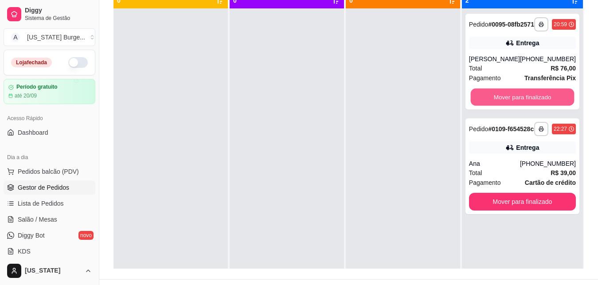
click at [494, 106] on button "Mover para finalizado" at bounding box center [522, 97] width 104 height 17
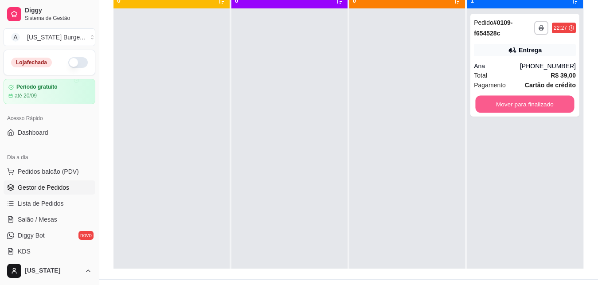
click at [494, 106] on button "Mover para finalizado" at bounding box center [524, 104] width 99 height 17
